Goal: Information Seeking & Learning: Learn about a topic

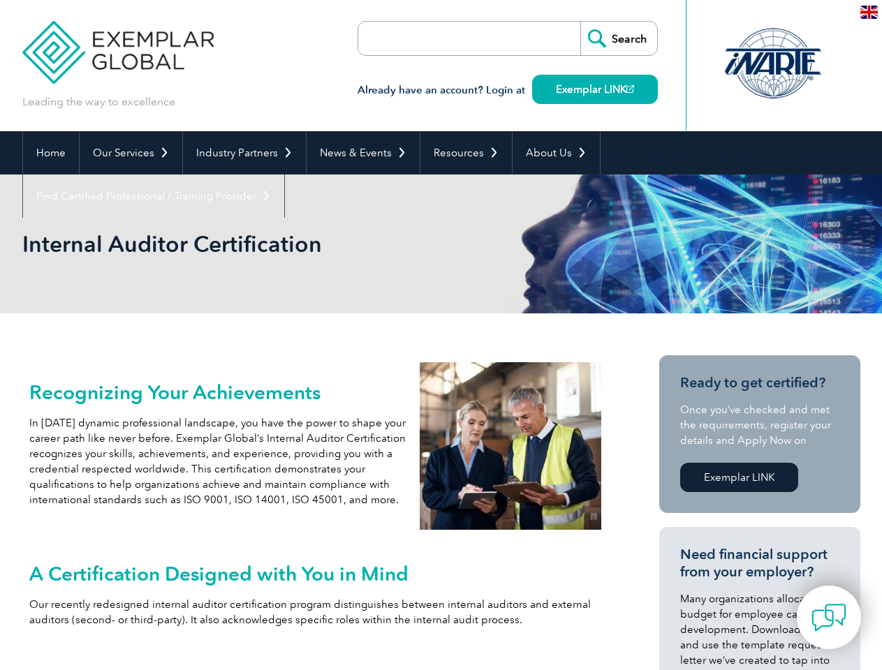
click at [130, 153] on link "Our Services" at bounding box center [131, 152] width 103 height 43
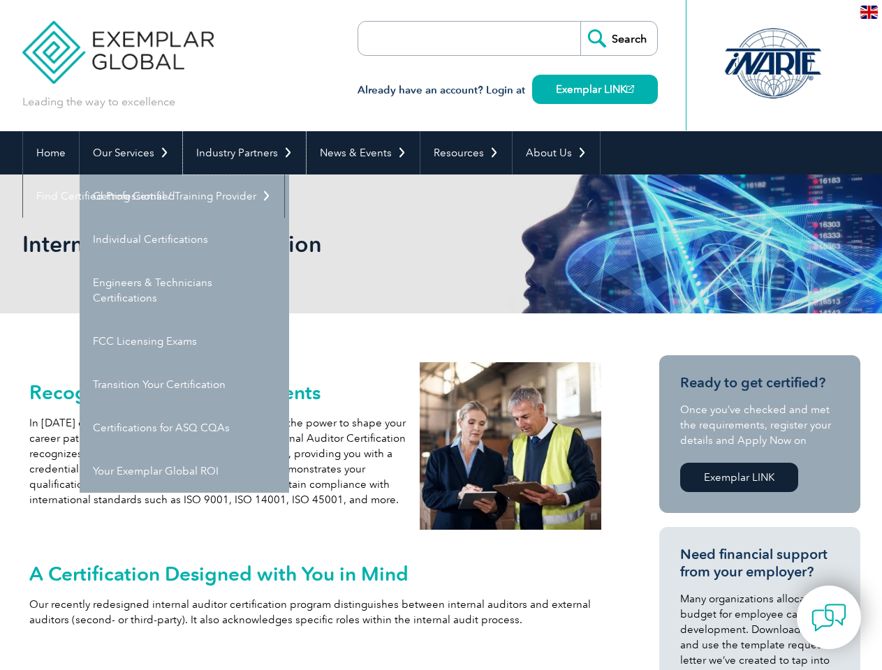
click at [242, 153] on link "Industry Partners" at bounding box center [244, 152] width 123 height 43
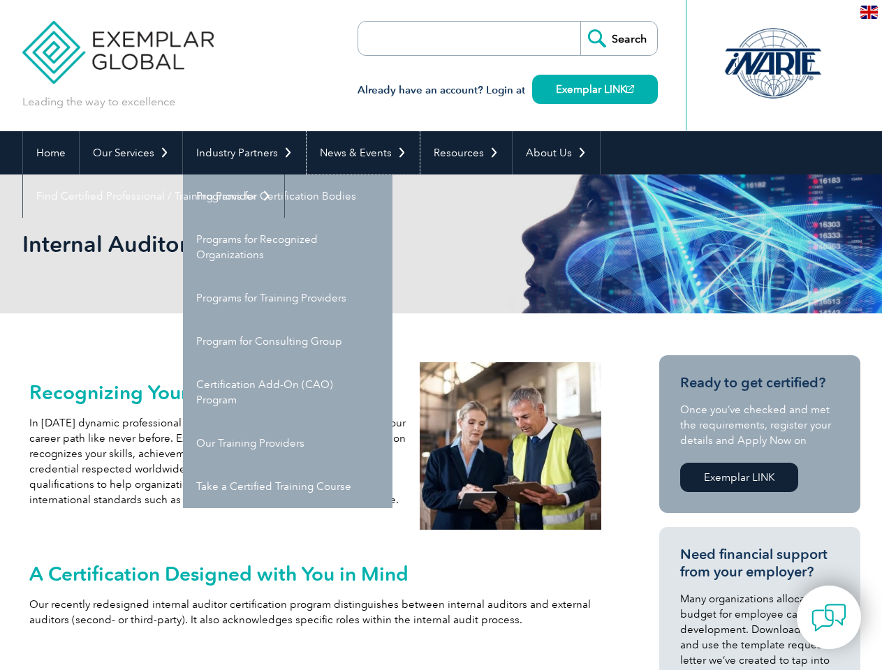
click at [359, 153] on link "News & Events" at bounding box center [363, 152] width 113 height 43
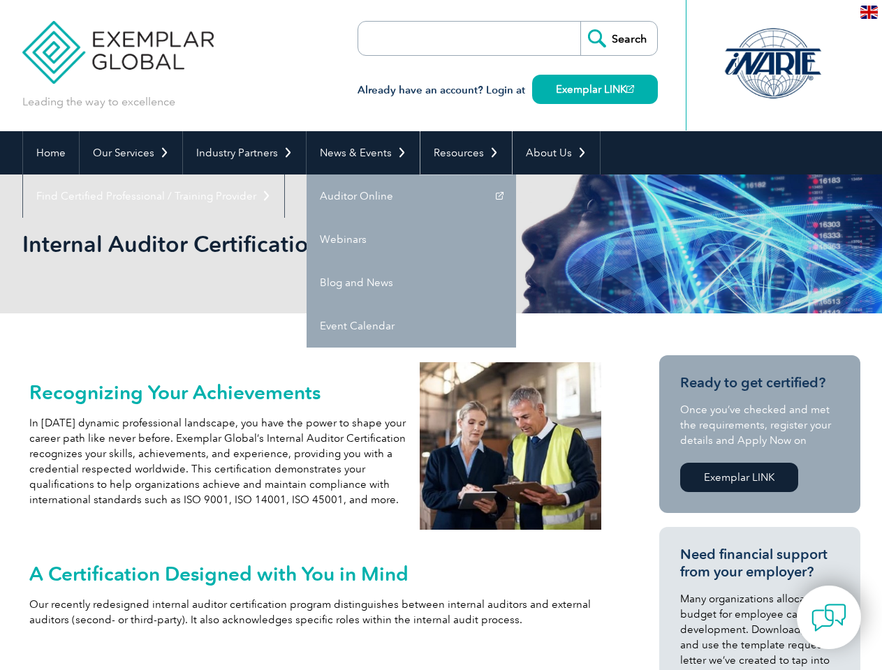
click at [460, 153] on link "Resources" at bounding box center [465, 152] width 91 height 43
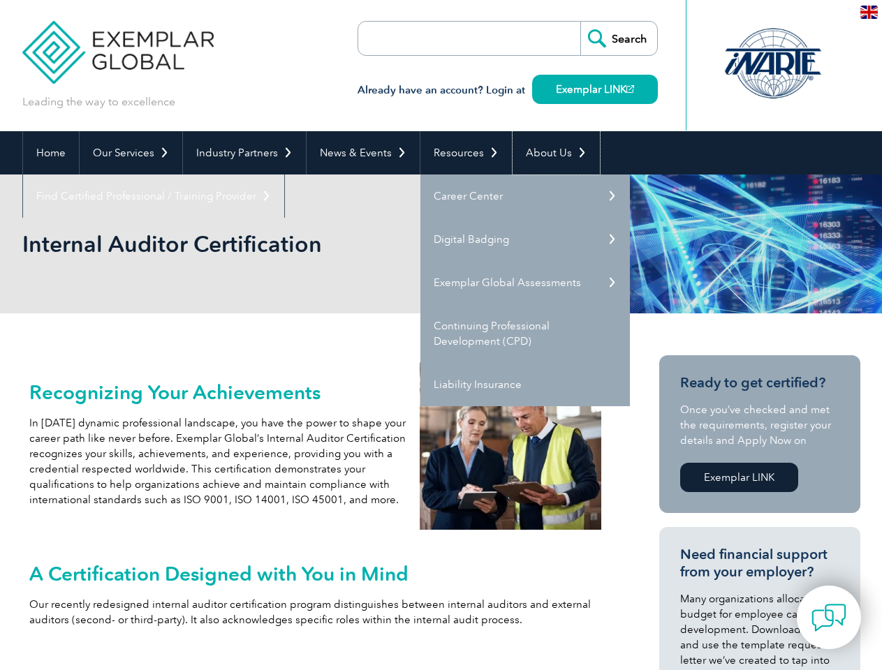
click at [549, 153] on link "About Us" at bounding box center [555, 152] width 87 height 43
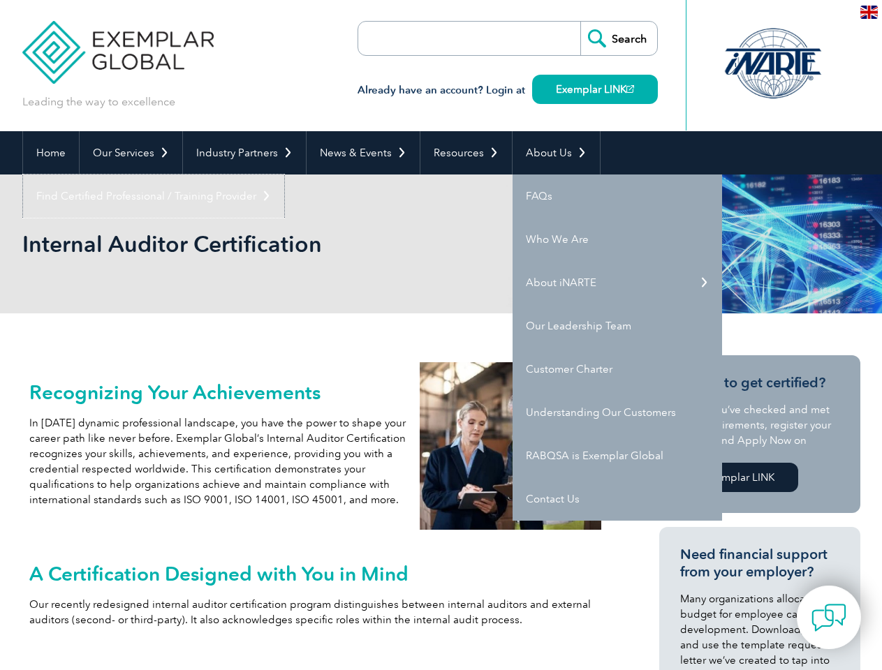
click at [284, 175] on link "Find Certified Professional / Training Provider" at bounding box center [153, 196] width 261 height 43
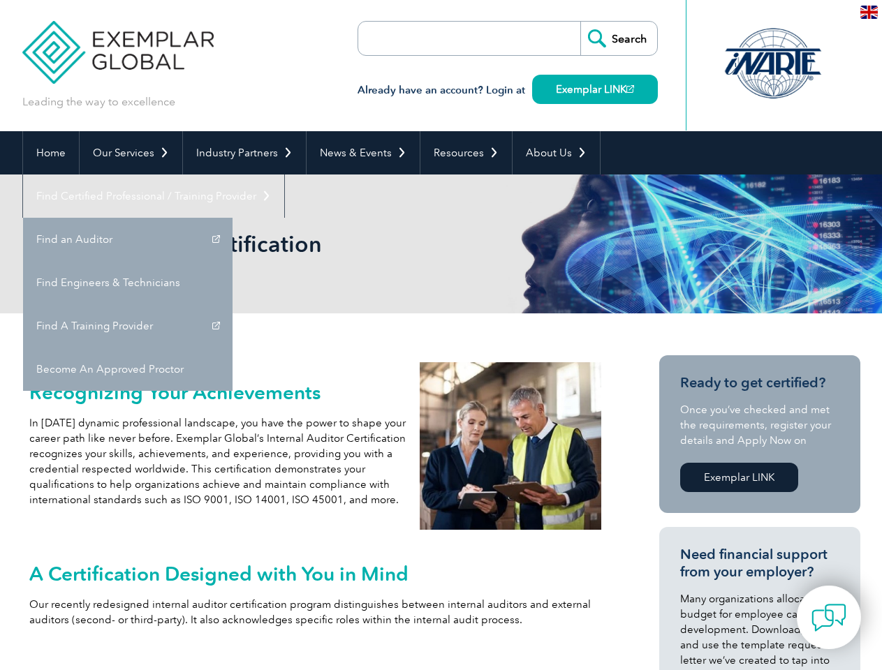
click at [829, 617] on img at bounding box center [828, 617] width 35 height 35
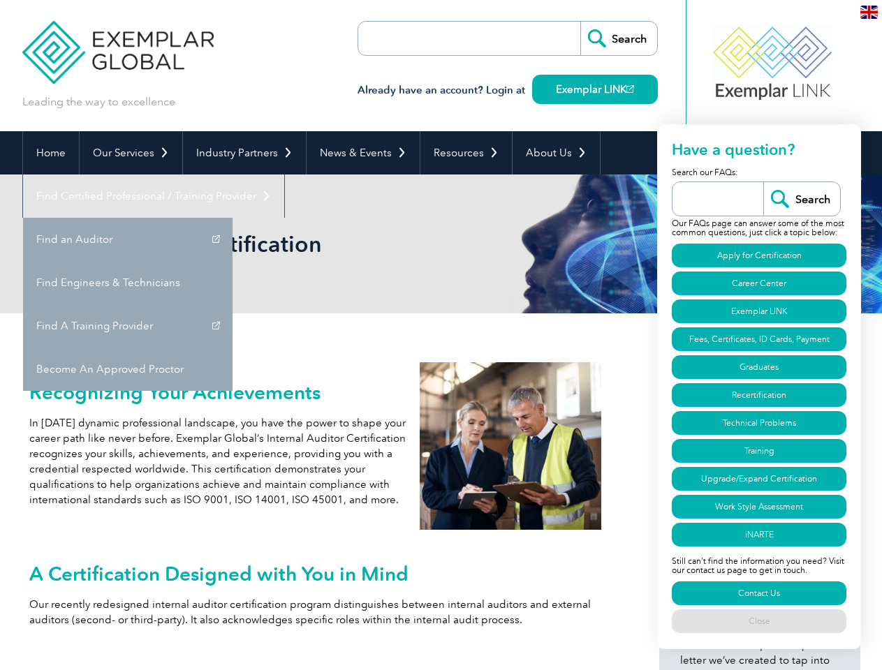
click at [869, 11] on img at bounding box center [868, 12] width 17 height 13
